Goal: Task Accomplishment & Management: Use online tool/utility

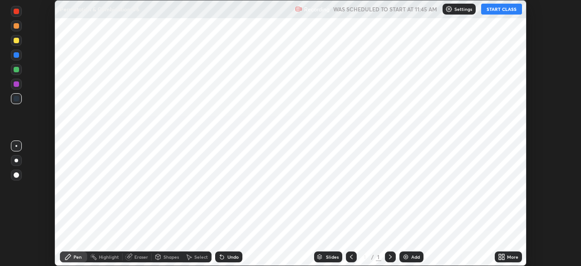
scroll to position [266, 581]
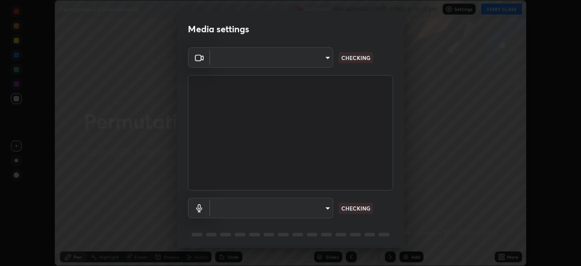
type input "6dd7f26dd43dc758996b1cf006e2949f7a02bee9d132d5f3f41e5eef0e7c266f"
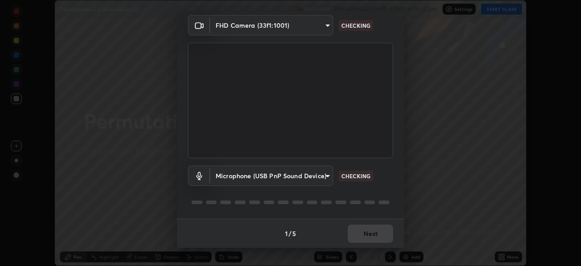
click at [326, 176] on body "Erase all Permutation & Combination-06 Recording WAS SCHEDULED TO START AT 11:4…" at bounding box center [290, 133] width 581 height 266
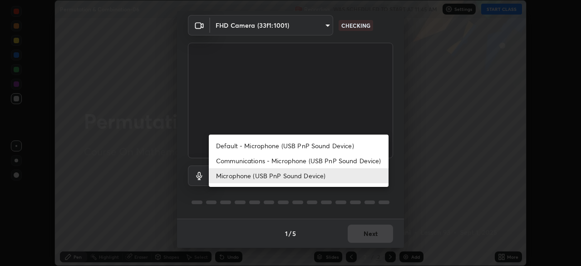
click at [335, 162] on li "Communications - Microphone (USB PnP Sound Device)" at bounding box center [299, 160] width 180 height 15
type input "communications"
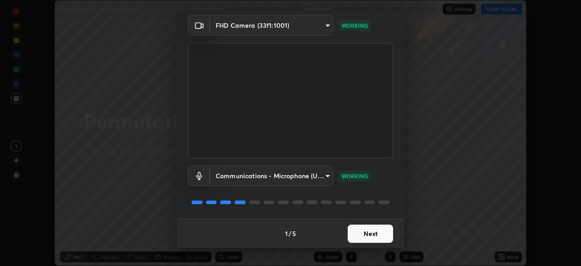
click at [368, 232] on button "Next" at bounding box center [370, 233] width 45 height 18
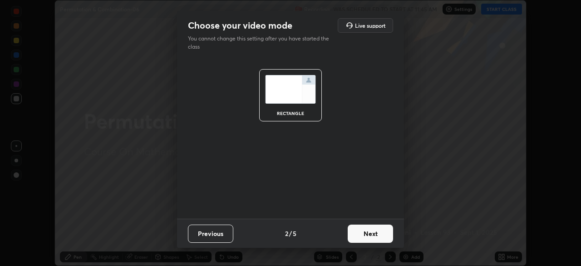
click at [368, 234] on button "Next" at bounding box center [370, 233] width 45 height 18
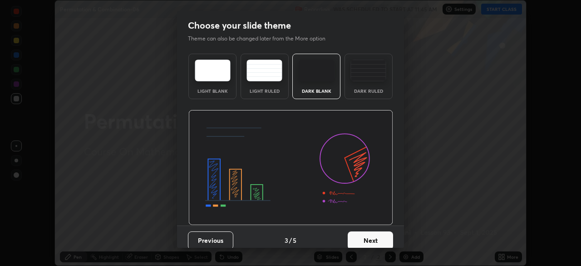
click at [381, 237] on button "Next" at bounding box center [370, 240] width 45 height 18
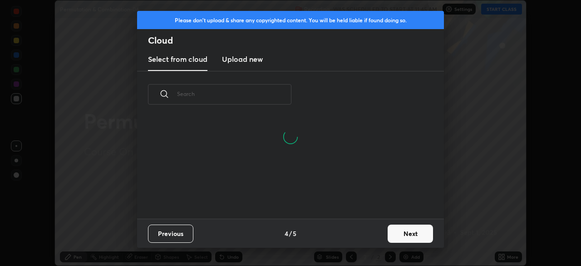
click at [400, 229] on button "Next" at bounding box center [410, 233] width 45 height 18
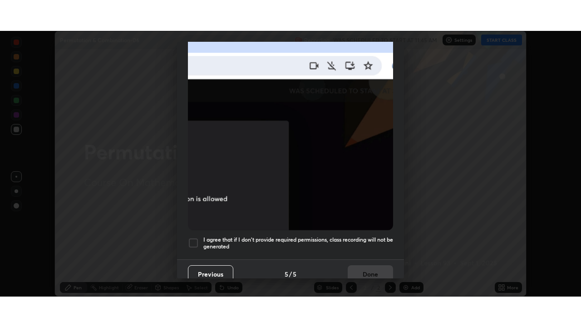
scroll to position [217, 0]
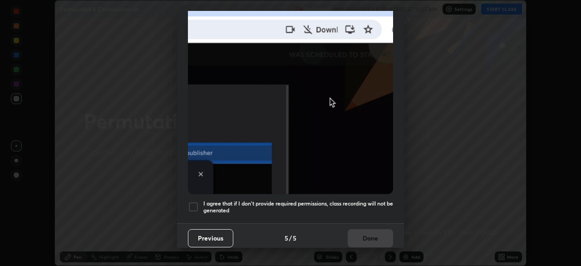
click at [367, 200] on h5 "I agree that if I don't provide required permissions, class recording will not …" at bounding box center [298, 207] width 190 height 14
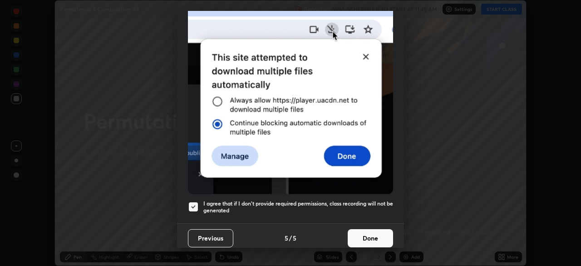
click at [374, 236] on button "Done" at bounding box center [370, 238] width 45 height 18
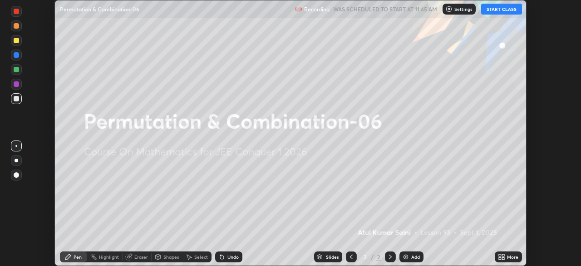
click at [500, 255] on icon at bounding box center [500, 255] width 2 height 2
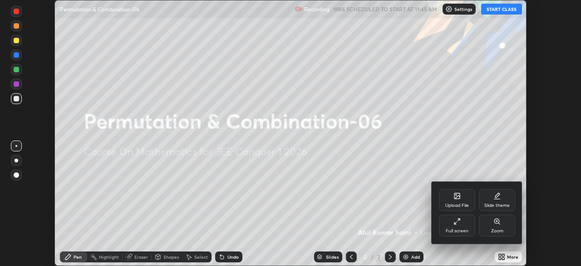
click at [460, 228] on div "Full screen" at bounding box center [457, 230] width 23 height 5
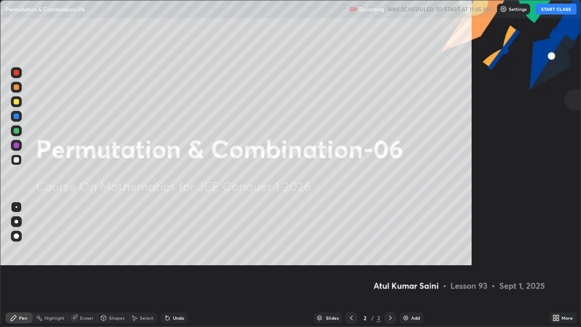
scroll to position [327, 581]
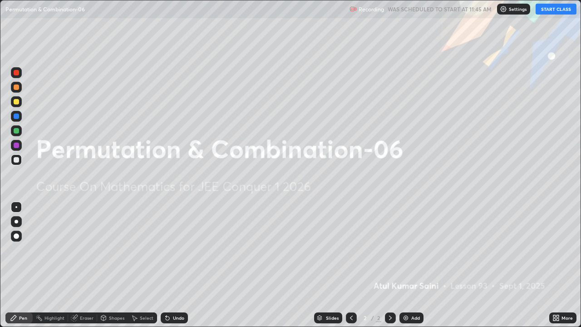
click at [553, 11] on button "START CLASS" at bounding box center [556, 9] width 41 height 11
click at [412, 265] on div "Add" at bounding box center [412, 317] width 24 height 11
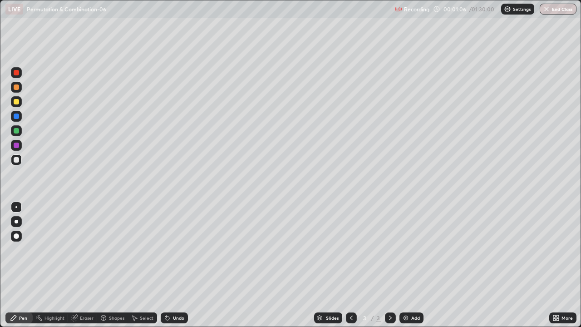
click at [20, 132] on div at bounding box center [16, 130] width 11 height 11
click at [178, 265] on div "Undo" at bounding box center [178, 318] width 11 height 5
click at [174, 265] on div "Undo" at bounding box center [178, 318] width 11 height 5
click at [173, 265] on div "Undo" at bounding box center [178, 318] width 11 height 5
click at [86, 265] on div "Eraser" at bounding box center [87, 318] width 14 height 5
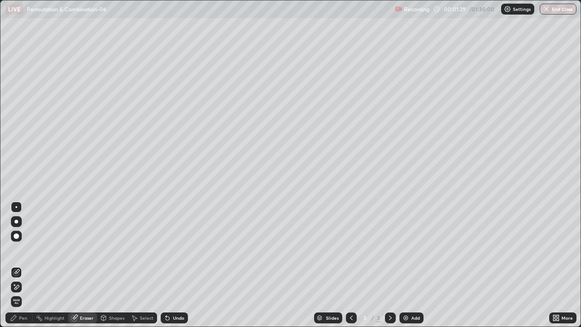
click at [29, 265] on div "Pen" at bounding box center [18, 317] width 27 height 11
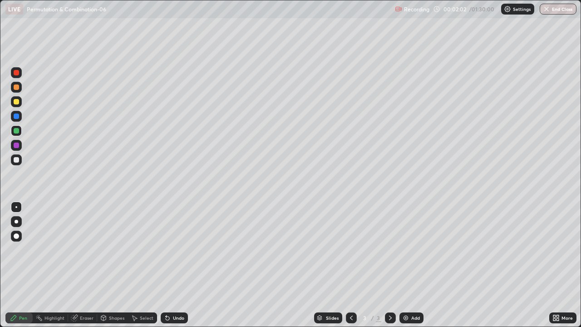
click at [170, 265] on div "Undo" at bounding box center [174, 317] width 27 height 11
click at [176, 265] on div "Undo" at bounding box center [178, 318] width 11 height 5
click at [175, 265] on div "Undo" at bounding box center [178, 318] width 11 height 5
click at [408, 265] on img at bounding box center [405, 317] width 7 height 7
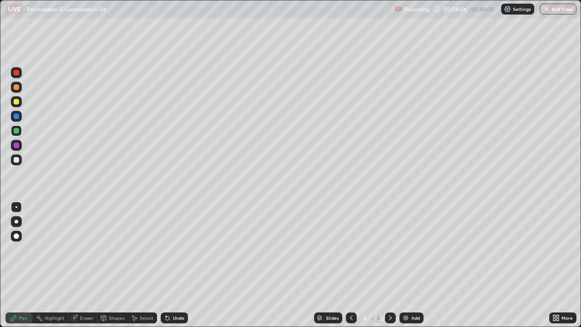
click at [351, 265] on icon at bounding box center [351, 317] width 7 height 7
click at [144, 265] on div "Select" at bounding box center [147, 318] width 14 height 5
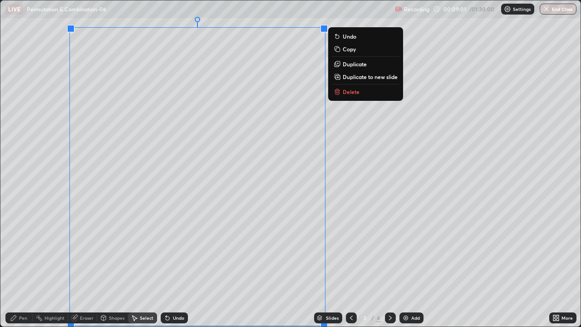
click at [349, 205] on div "0 ° Undo Copy Duplicate Duplicate to new slide Delete" at bounding box center [290, 163] width 580 height 326
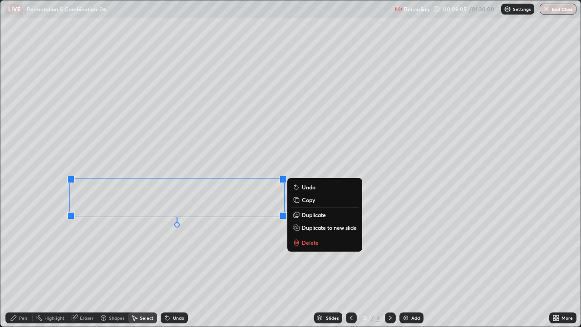
click at [309, 201] on p "Copy" at bounding box center [308, 199] width 13 height 7
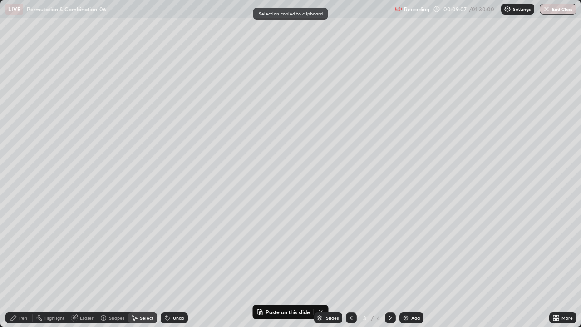
click at [391, 265] on div at bounding box center [390, 318] width 11 height 18
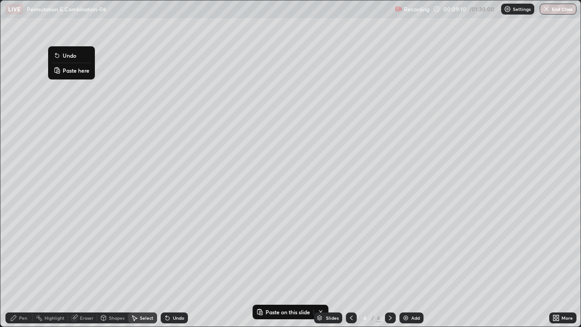
click at [65, 69] on p "Paste here" at bounding box center [76, 70] width 27 height 7
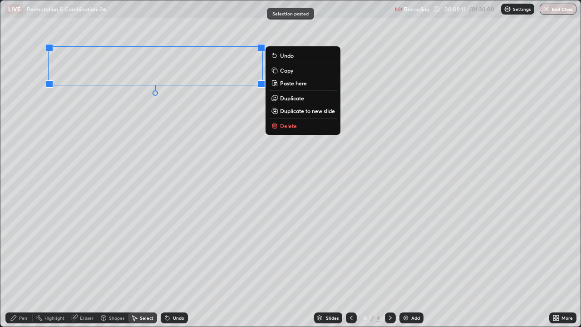
click at [91, 160] on div "0 ° Undo Copy Paste here Duplicate Duplicate to new slide Delete" at bounding box center [290, 163] width 580 height 326
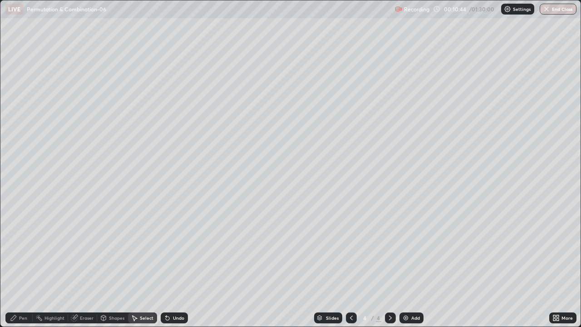
click at [23, 265] on div "Pen" at bounding box center [23, 318] width 8 height 5
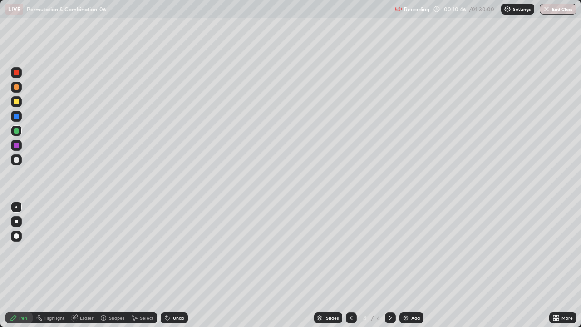
click at [19, 163] on div at bounding box center [16, 159] width 11 height 11
click at [349, 265] on icon at bounding box center [351, 317] width 7 height 7
click at [394, 265] on div at bounding box center [390, 317] width 11 height 11
click at [350, 265] on icon at bounding box center [351, 317] width 7 height 7
click at [389, 265] on icon at bounding box center [390, 317] width 7 height 7
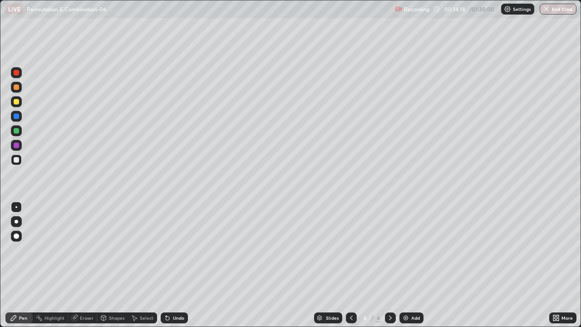
click at [418, 265] on div "Add" at bounding box center [415, 318] width 9 height 5
click at [415, 265] on div "Add" at bounding box center [412, 317] width 24 height 11
click at [170, 265] on icon at bounding box center [167, 317] width 7 height 7
click at [171, 265] on div "Undo" at bounding box center [174, 317] width 27 height 11
click at [173, 265] on div "Undo" at bounding box center [178, 318] width 11 height 5
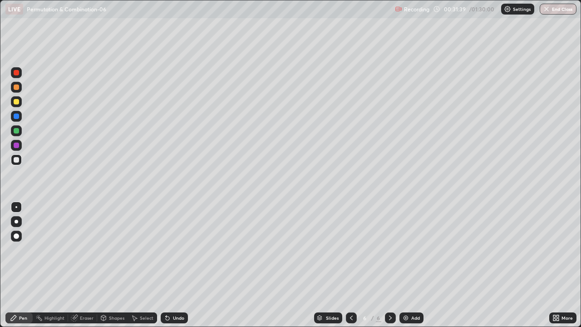
click at [412, 265] on div "Add" at bounding box center [415, 318] width 9 height 5
click at [411, 265] on div "Add" at bounding box center [415, 318] width 9 height 5
click at [349, 265] on div at bounding box center [351, 317] width 11 height 11
click at [410, 265] on div "Add" at bounding box center [412, 317] width 24 height 11
click at [388, 265] on icon at bounding box center [390, 317] width 7 height 7
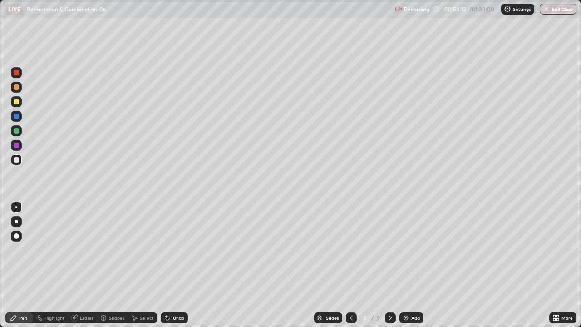
click at [171, 265] on div "Undo" at bounding box center [174, 317] width 27 height 11
click at [173, 265] on div "Undo" at bounding box center [174, 317] width 27 height 11
click at [174, 265] on div "Undo" at bounding box center [174, 317] width 27 height 11
click at [182, 265] on div "Undo" at bounding box center [178, 318] width 11 height 5
click at [179, 265] on div "Undo" at bounding box center [178, 318] width 11 height 5
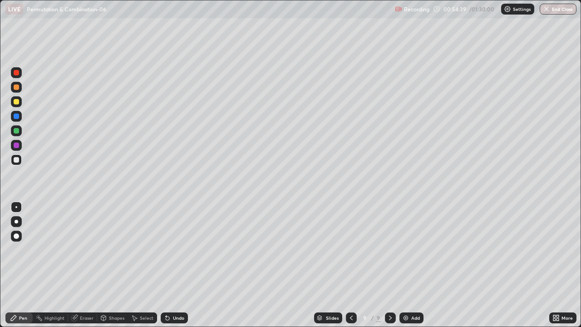
click at [84, 265] on div "Eraser" at bounding box center [87, 318] width 14 height 5
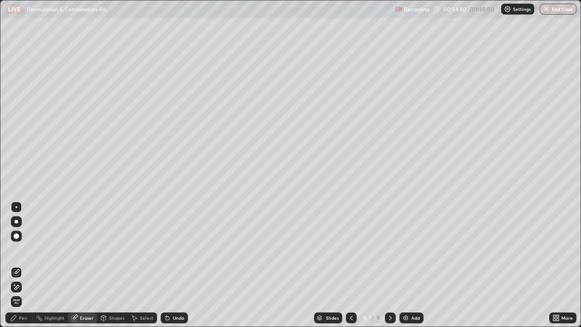
click at [17, 265] on icon at bounding box center [16, 287] width 7 height 8
click at [28, 265] on div "Pen" at bounding box center [18, 317] width 27 height 11
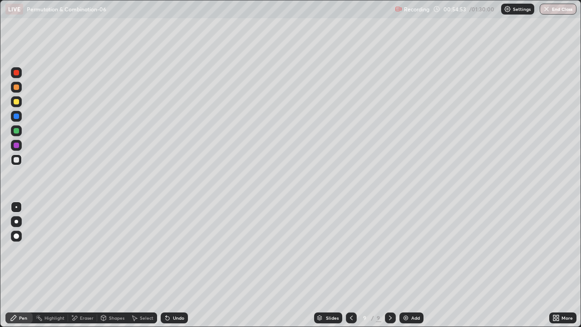
click at [87, 265] on div "Eraser" at bounding box center [82, 317] width 29 height 11
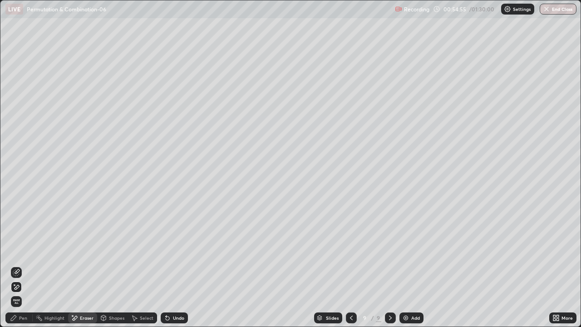
click at [28, 265] on div "Pen" at bounding box center [18, 317] width 27 height 11
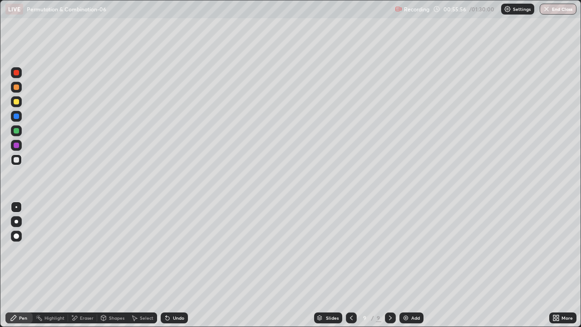
click at [86, 265] on div "Eraser" at bounding box center [82, 317] width 29 height 11
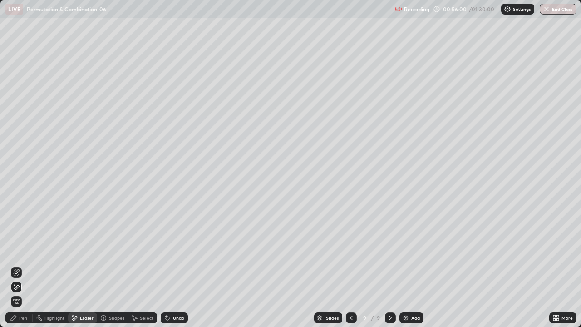
click at [30, 265] on div "Pen" at bounding box center [18, 317] width 27 height 11
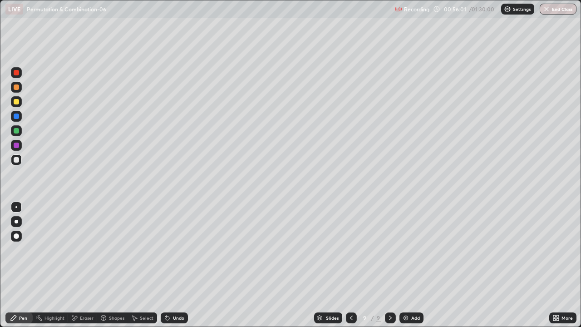
click at [21, 132] on div at bounding box center [16, 130] width 11 height 11
click at [86, 265] on div "Eraser" at bounding box center [87, 318] width 14 height 5
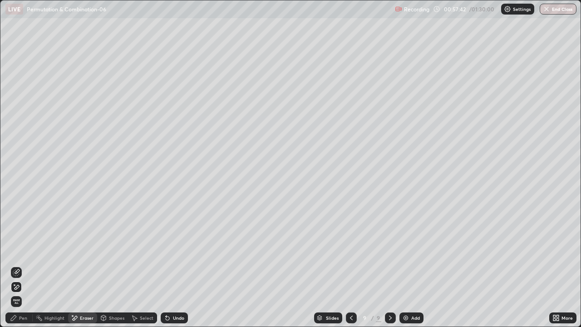
click at [17, 265] on span "Erase all" at bounding box center [16, 301] width 10 height 5
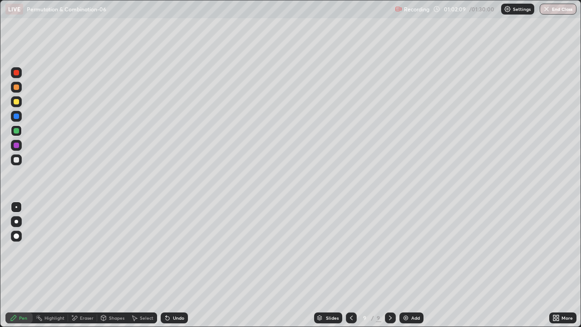
click at [175, 265] on div "Undo" at bounding box center [178, 318] width 11 height 5
click at [173, 265] on div "Undo" at bounding box center [178, 318] width 11 height 5
click at [176, 265] on div "Undo" at bounding box center [178, 318] width 11 height 5
click at [178, 265] on div "Undo" at bounding box center [178, 318] width 11 height 5
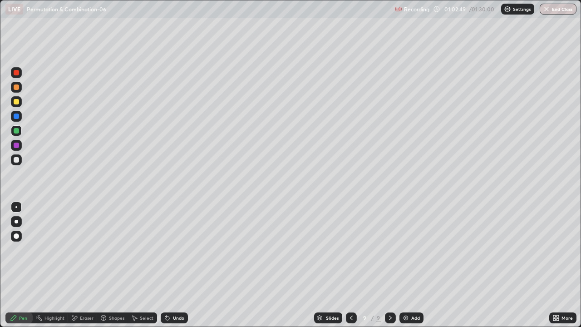
click at [178, 265] on div "Undo" at bounding box center [178, 318] width 11 height 5
click at [178, 265] on div "Undo" at bounding box center [174, 317] width 27 height 11
click at [174, 265] on div "Undo" at bounding box center [178, 318] width 11 height 5
click at [175, 265] on div "Undo" at bounding box center [178, 318] width 11 height 5
click at [174, 265] on div "Undo" at bounding box center [174, 317] width 27 height 11
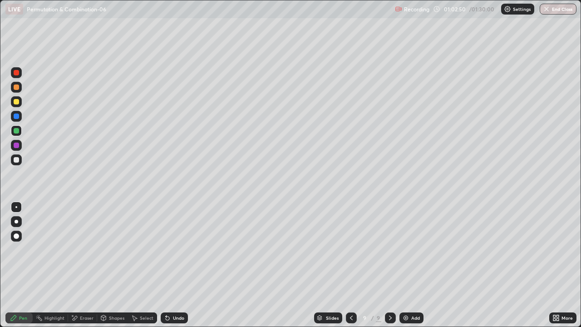
click at [176, 265] on div "Undo" at bounding box center [178, 318] width 11 height 5
click at [176, 265] on div "Undo" at bounding box center [174, 317] width 27 height 11
click at [173, 265] on div "Undo" at bounding box center [178, 318] width 11 height 5
click at [418, 265] on div "Add" at bounding box center [415, 318] width 9 height 5
click at [20, 161] on div at bounding box center [16, 159] width 11 height 11
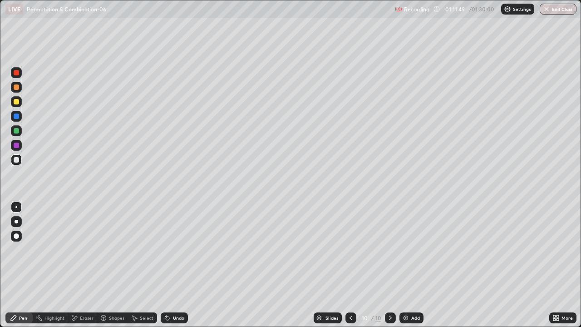
click at [416, 265] on div "Add" at bounding box center [415, 318] width 9 height 5
click at [349, 265] on icon at bounding box center [351, 317] width 7 height 7
click at [390, 265] on icon at bounding box center [390, 317] width 7 height 7
click at [177, 265] on div "Undo" at bounding box center [178, 318] width 11 height 5
click at [176, 265] on div "Undo" at bounding box center [174, 317] width 27 height 11
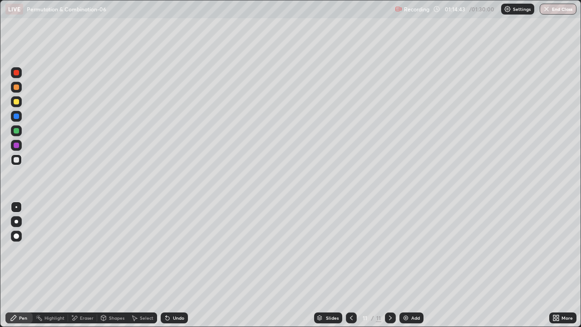
click at [350, 265] on icon at bounding box center [351, 318] width 3 height 5
click at [388, 265] on icon at bounding box center [390, 317] width 7 height 7
click at [84, 265] on div "Eraser" at bounding box center [87, 318] width 14 height 5
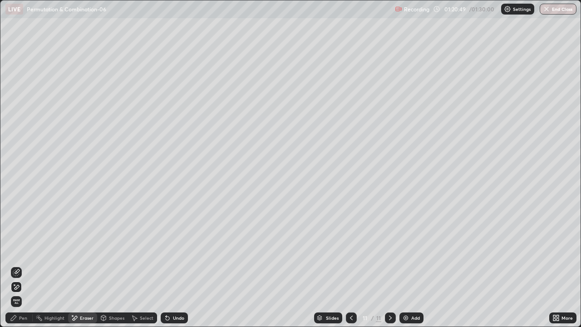
click at [350, 265] on icon at bounding box center [351, 317] width 7 height 7
click at [22, 265] on div "Pen" at bounding box center [23, 318] width 8 height 5
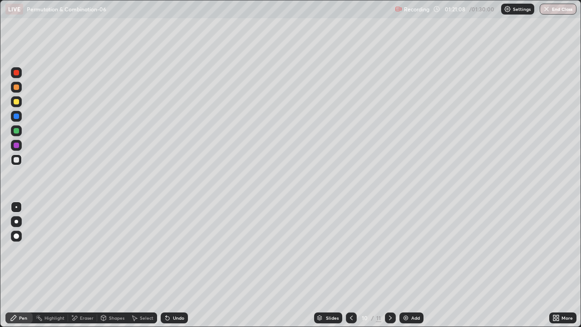
click at [390, 265] on icon at bounding box center [390, 317] width 7 height 7
click at [414, 265] on div "Add" at bounding box center [415, 318] width 9 height 5
click at [16, 131] on div at bounding box center [16, 130] width 5 height 5
click at [173, 265] on div "Undo" at bounding box center [178, 318] width 11 height 5
click at [170, 265] on div "Undo" at bounding box center [174, 317] width 27 height 11
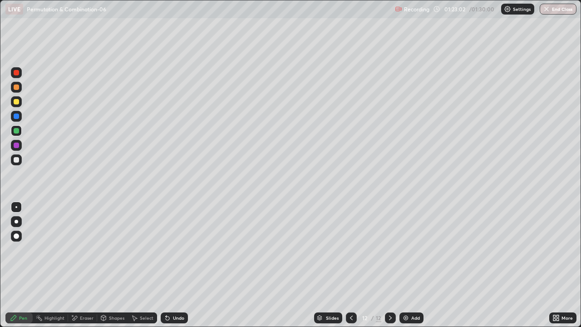
click at [170, 265] on div "Undo" at bounding box center [174, 317] width 27 height 11
click at [87, 265] on div "Eraser" at bounding box center [82, 317] width 29 height 11
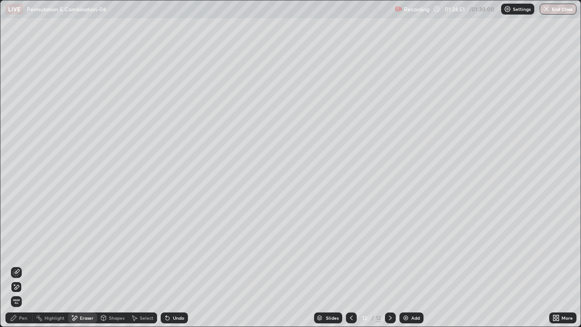
click at [23, 265] on div "Pen" at bounding box center [23, 318] width 8 height 5
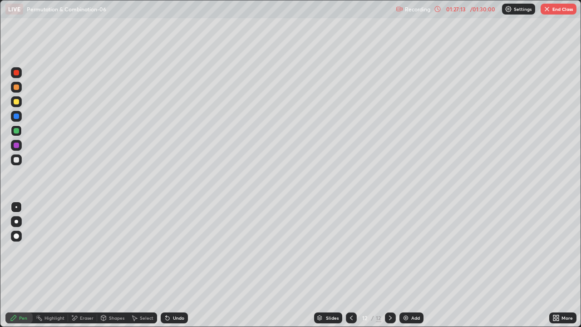
click at [416, 265] on div "Add" at bounding box center [415, 318] width 9 height 5
click at [351, 265] on icon at bounding box center [351, 318] width 3 height 5
click at [552, 12] on button "End Class" at bounding box center [559, 9] width 36 height 11
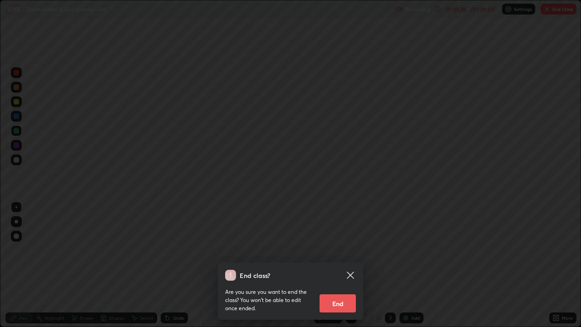
click at [338, 265] on button "End" at bounding box center [338, 303] width 36 height 18
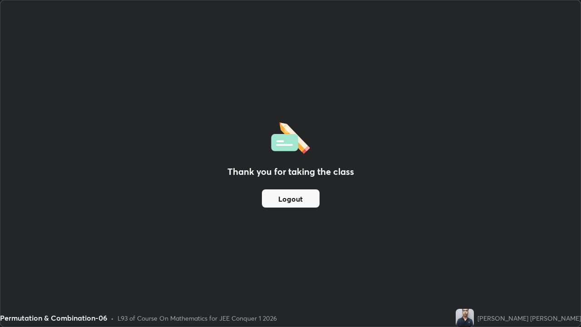
click at [284, 199] on button "Logout" at bounding box center [291, 198] width 58 height 18
